Goal: Transaction & Acquisition: Purchase product/service

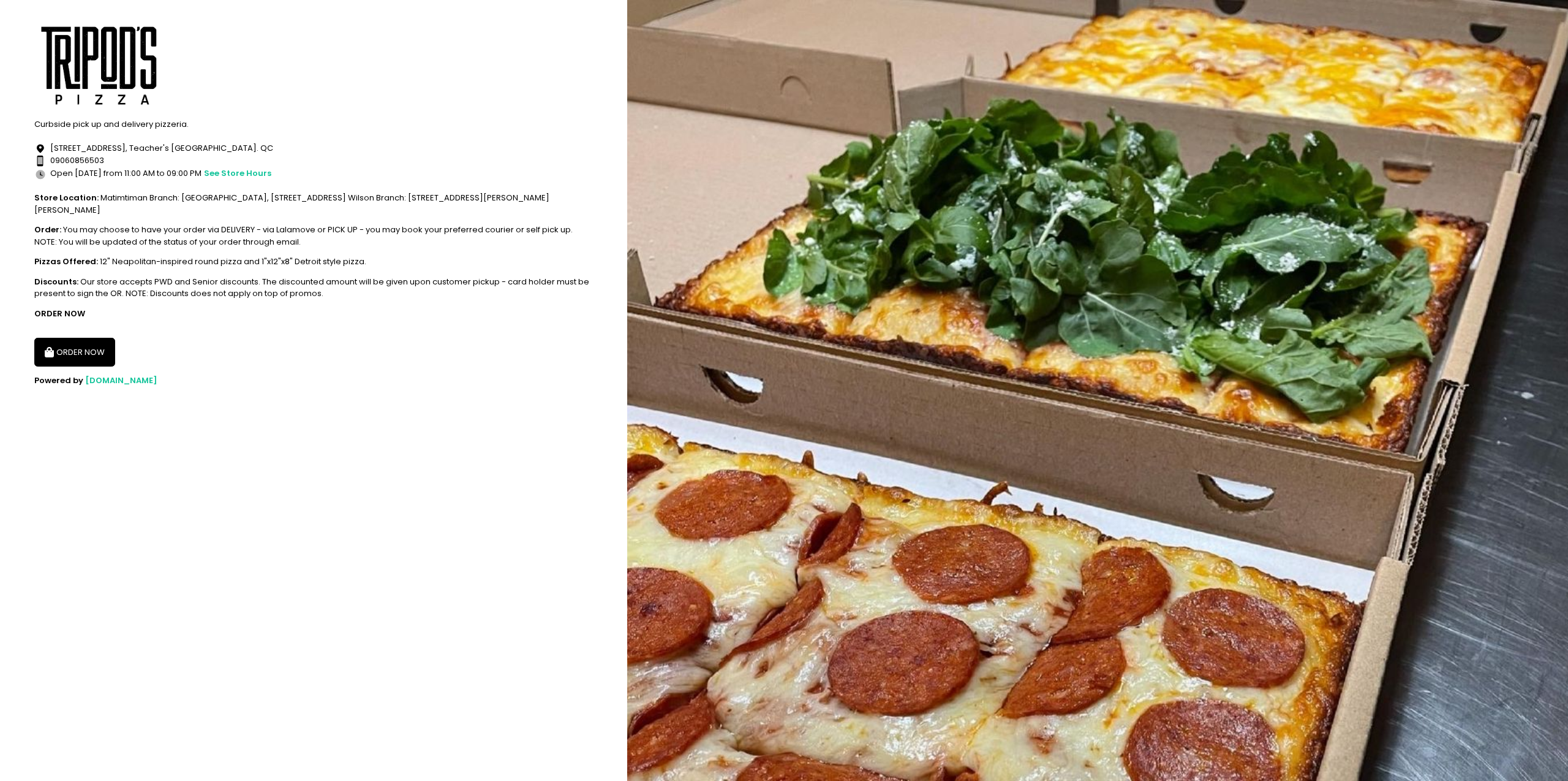
click at [102, 347] on button "ORDER NOW" at bounding box center [74, 352] width 81 height 30
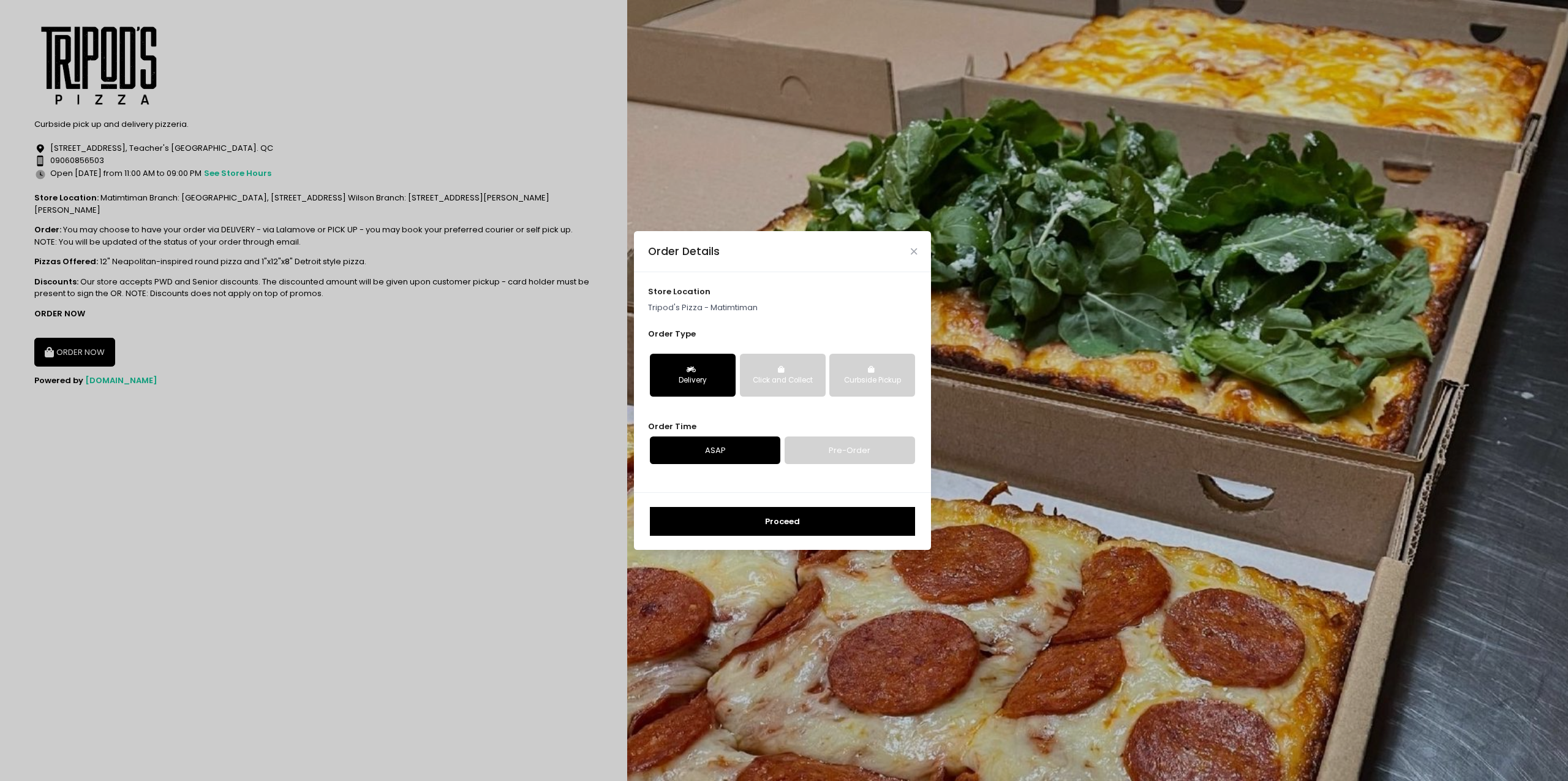
click at [815, 523] on button "Proceed" at bounding box center [783, 521] width 266 height 30
click at [915, 252] on icon "Close" at bounding box center [913, 252] width 6 height 9
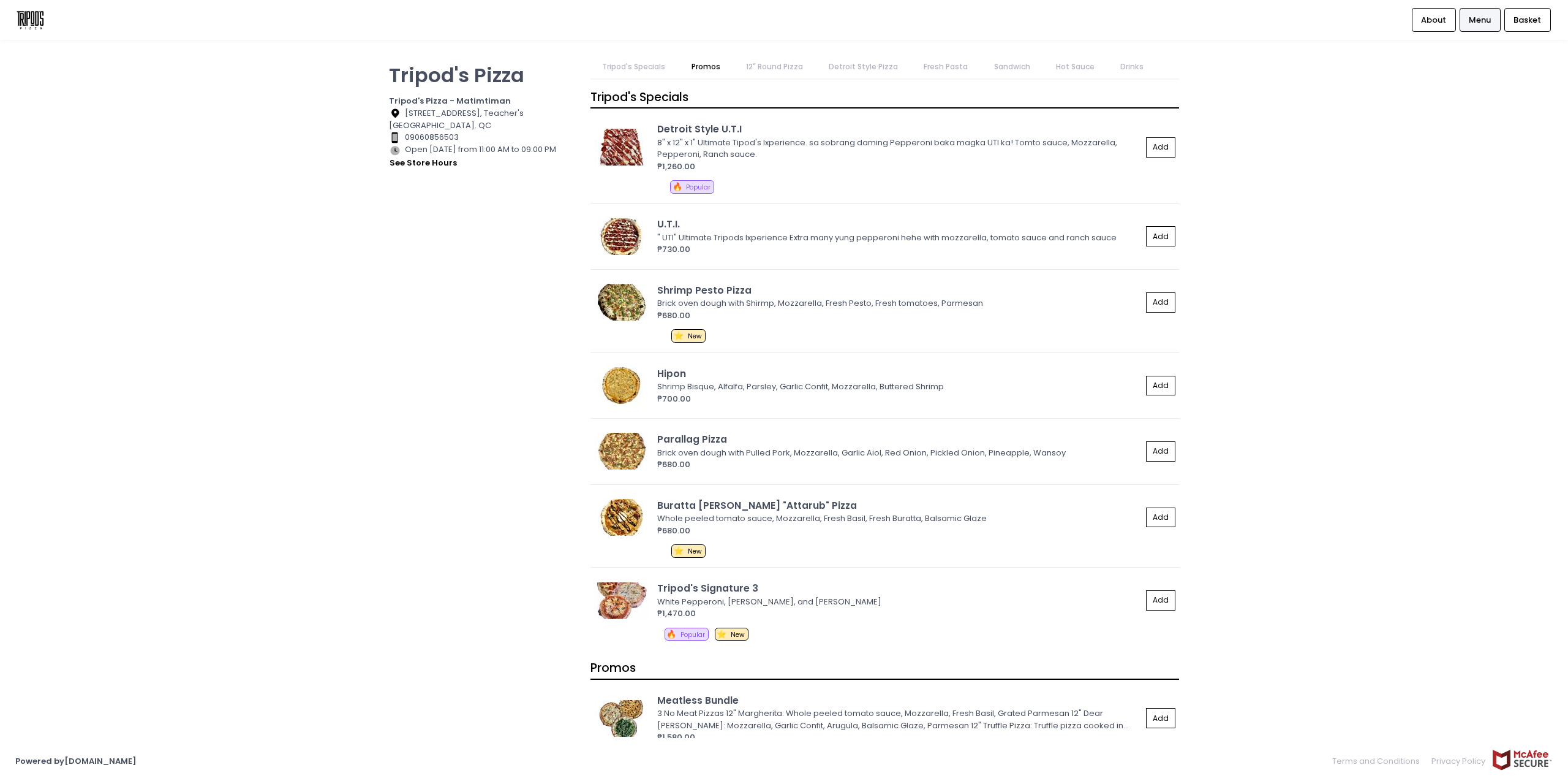
click at [1081, 67] on link "Hot Sauce" at bounding box center [1074, 66] width 62 height 23
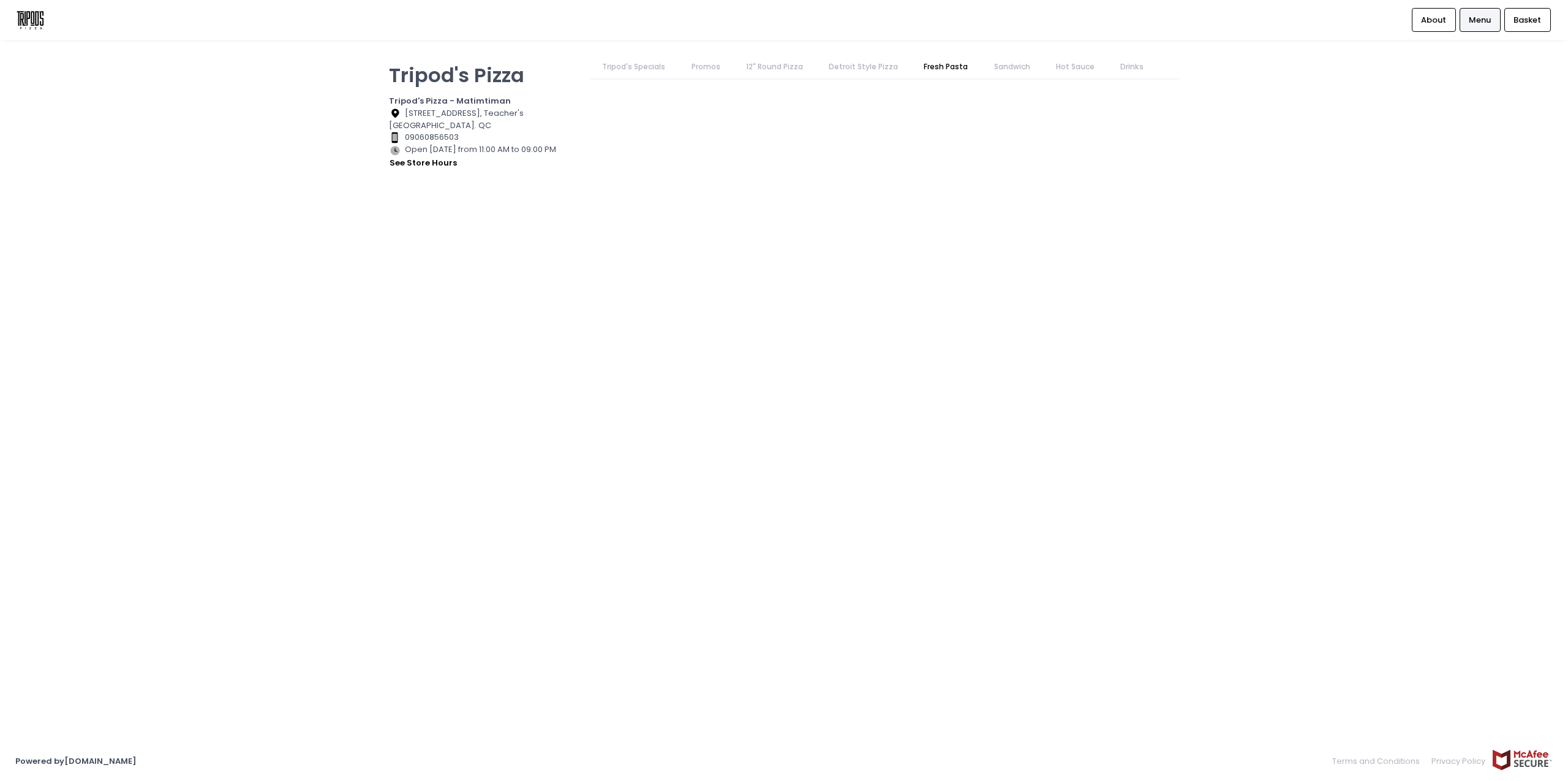
scroll to position [2409, 0]
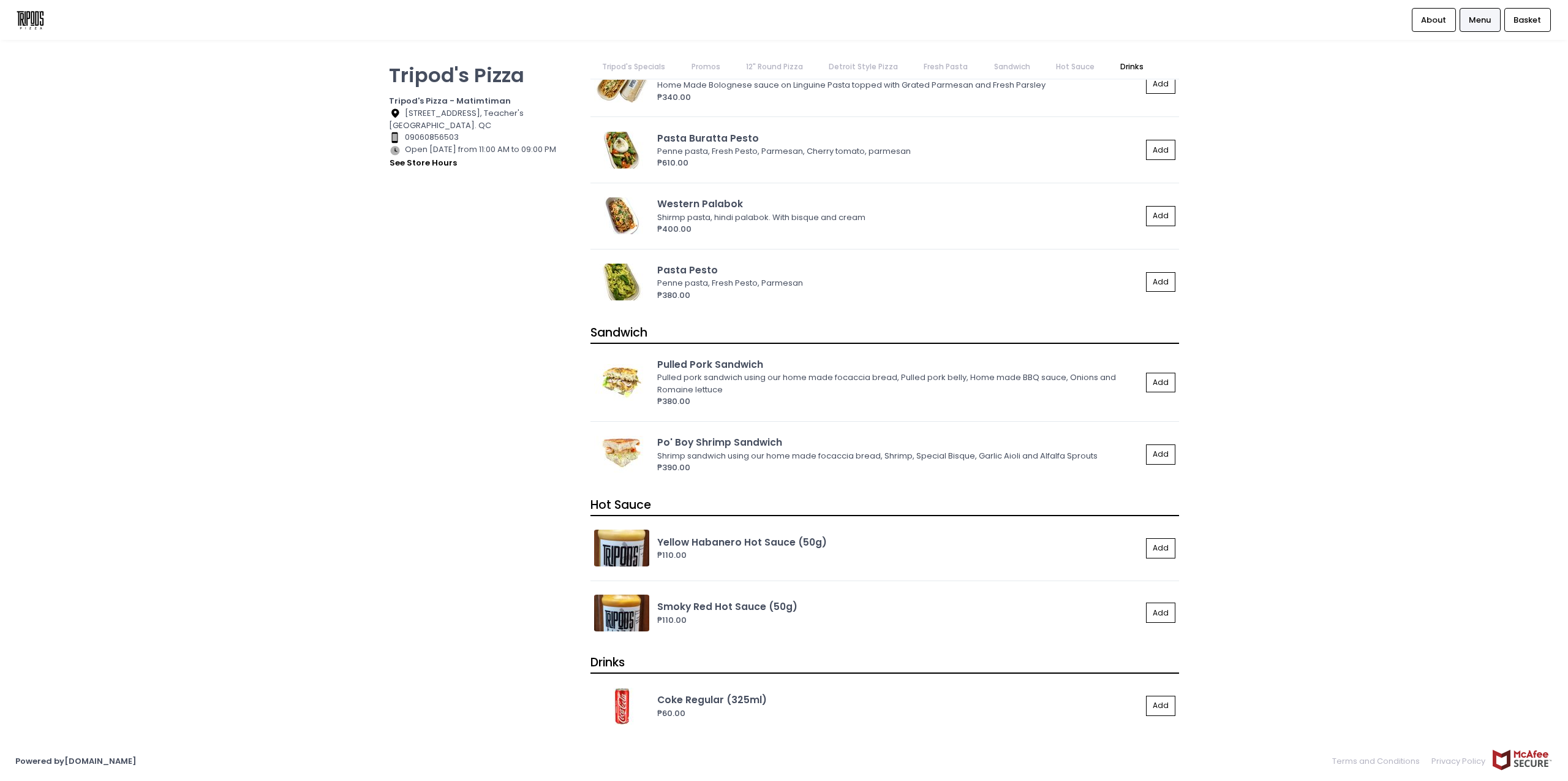
click at [1021, 68] on link "Sandwich" at bounding box center [1012, 66] width 60 height 23
click at [941, 68] on link "Fresh Pasta" at bounding box center [946, 66] width 68 height 23
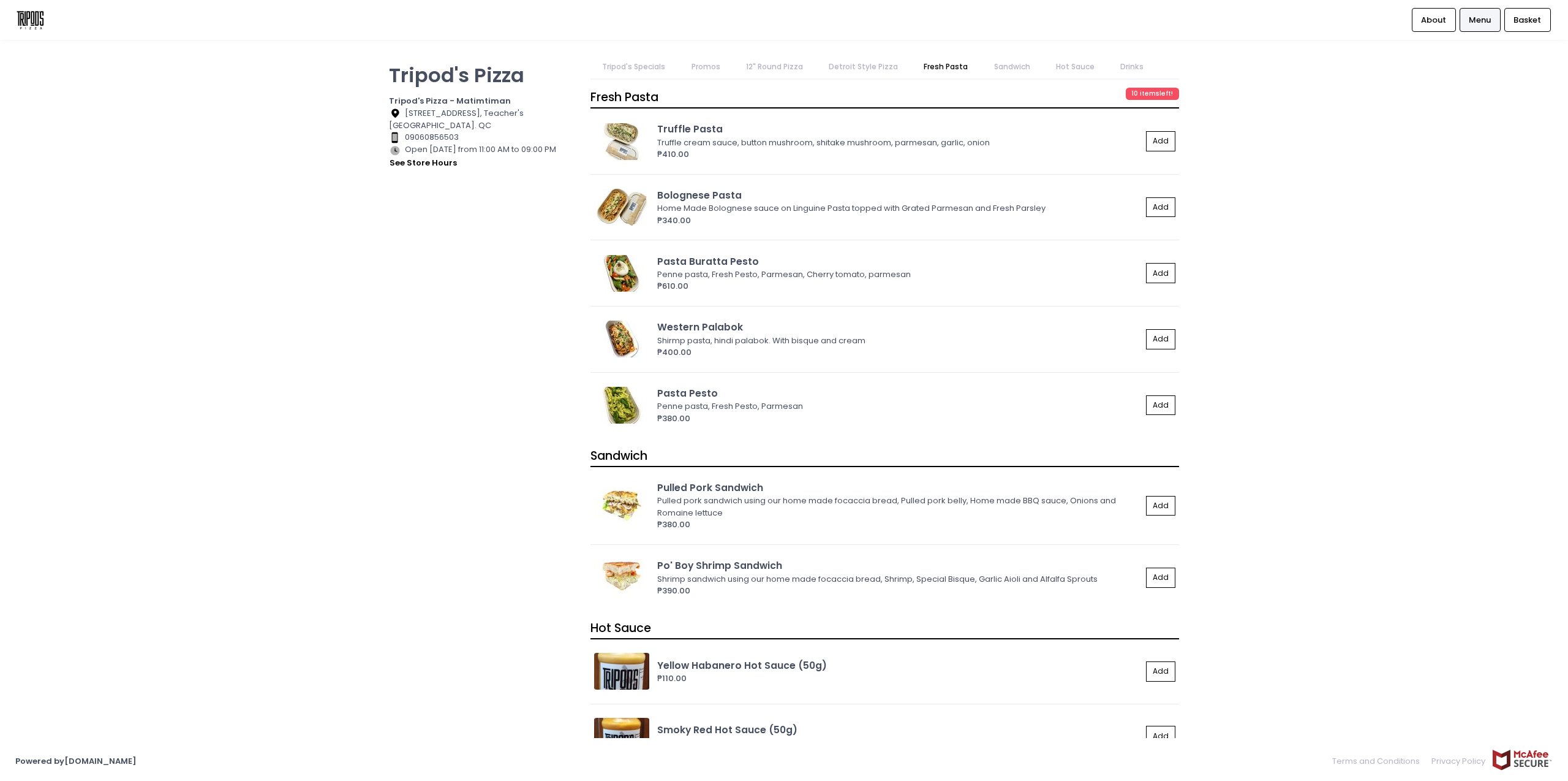
click at [867, 66] on link "Detroit Style Pizza" at bounding box center [863, 66] width 93 height 23
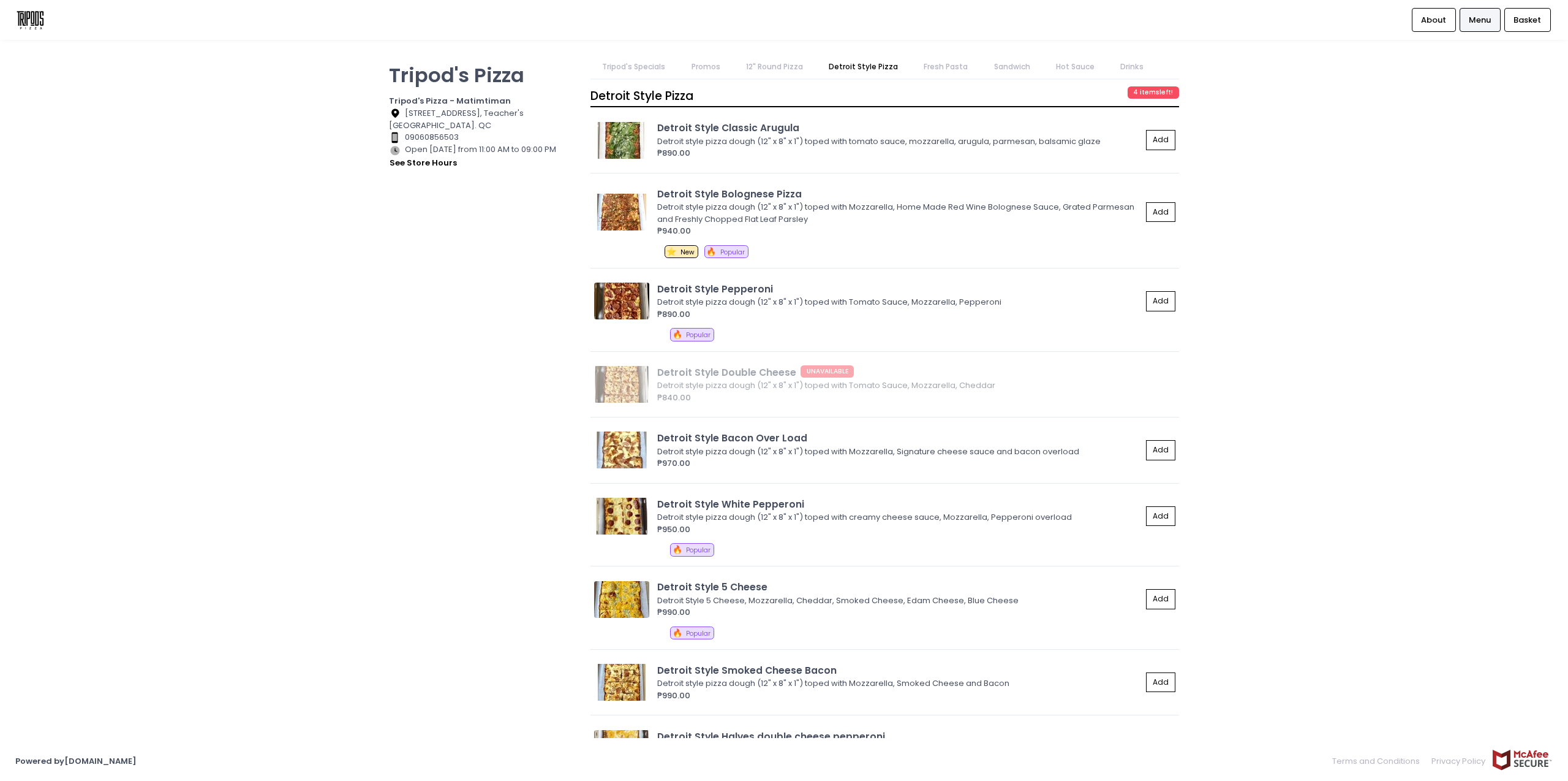
scroll to position [1450, 0]
click at [781, 67] on link "12" Round Pizza" at bounding box center [774, 66] width 81 height 23
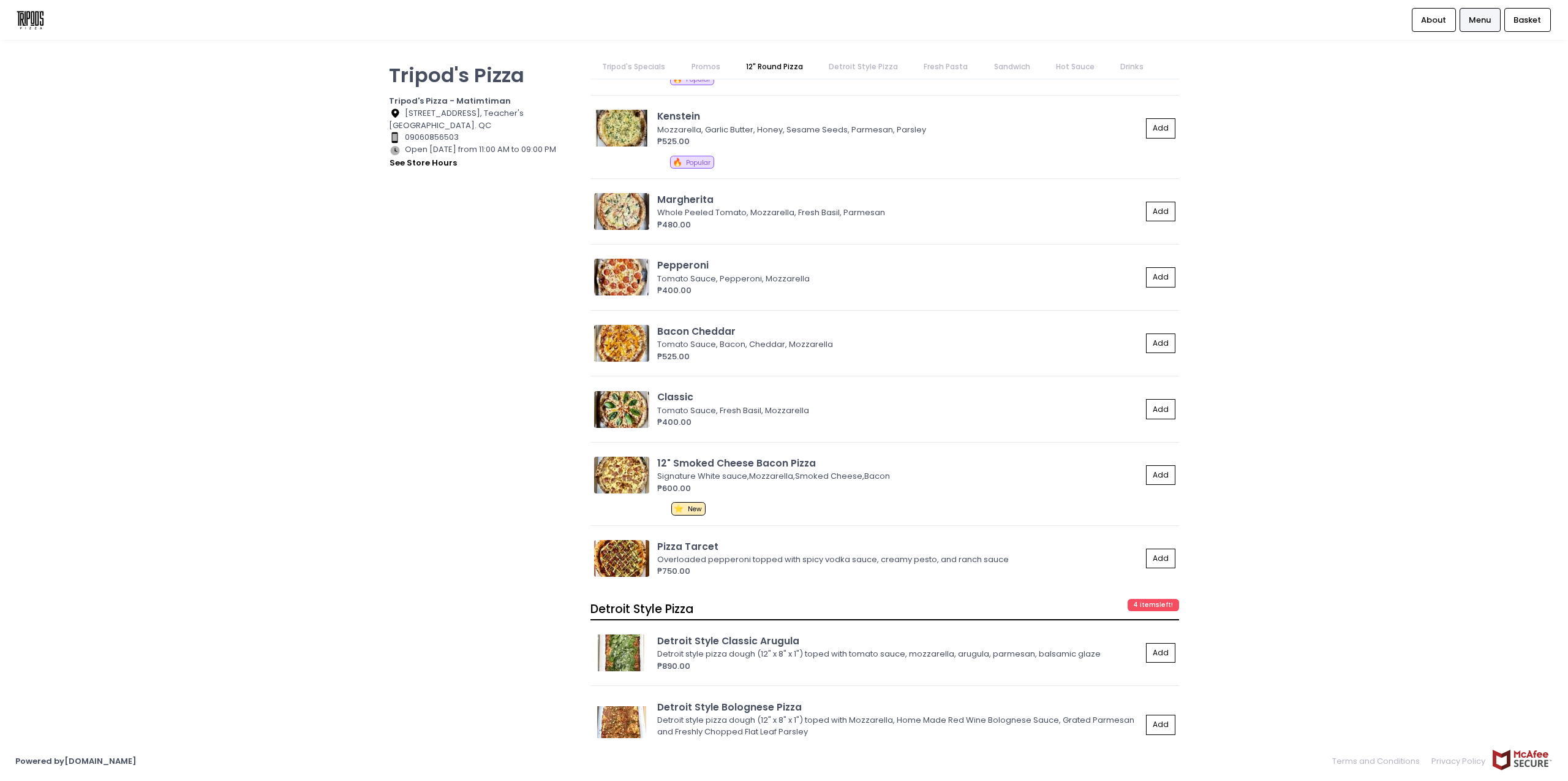
scroll to position [0, 0]
